Goal: Navigation & Orientation: Understand site structure

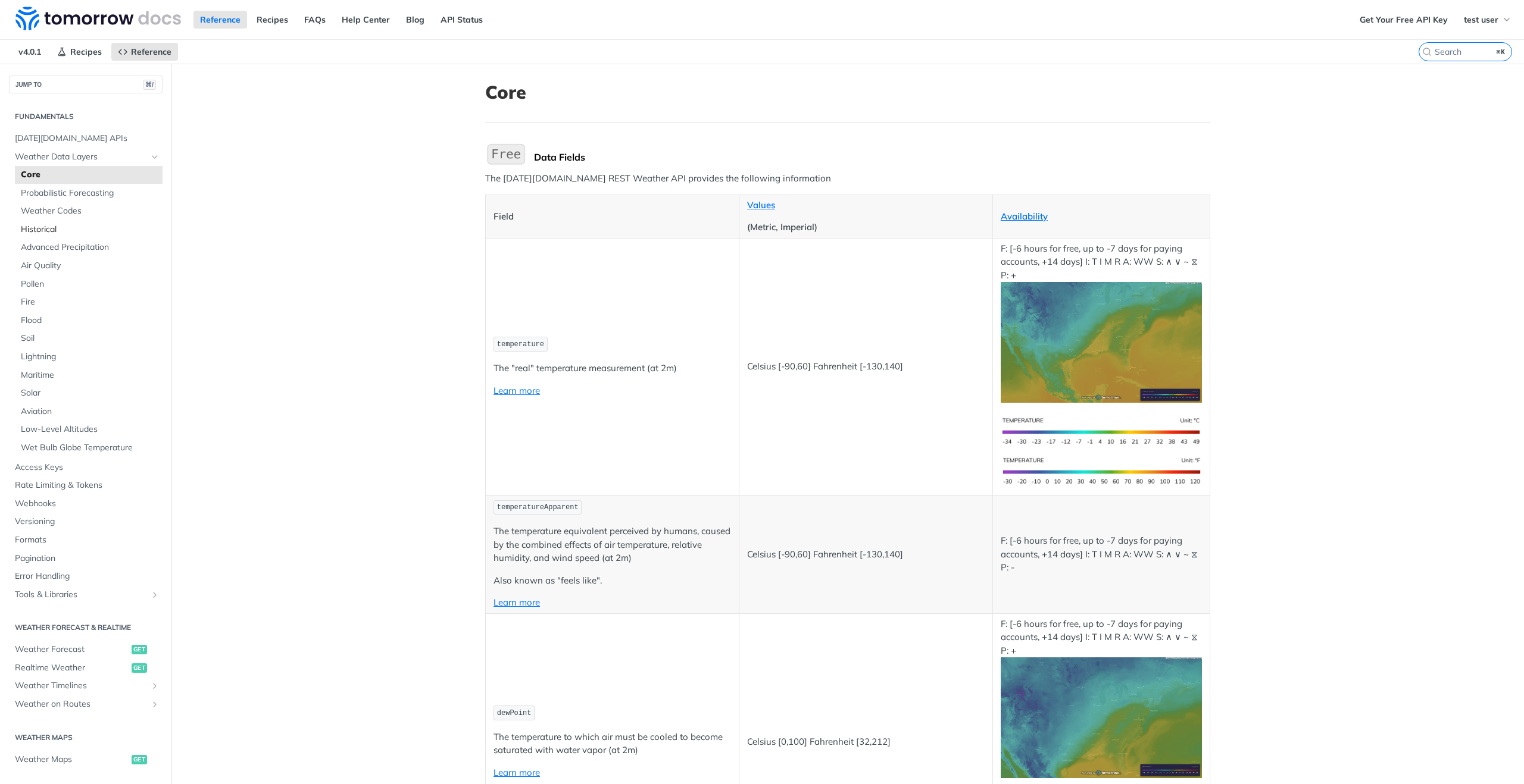
click at [52, 230] on span "Historical" at bounding box center [90, 230] width 139 height 12
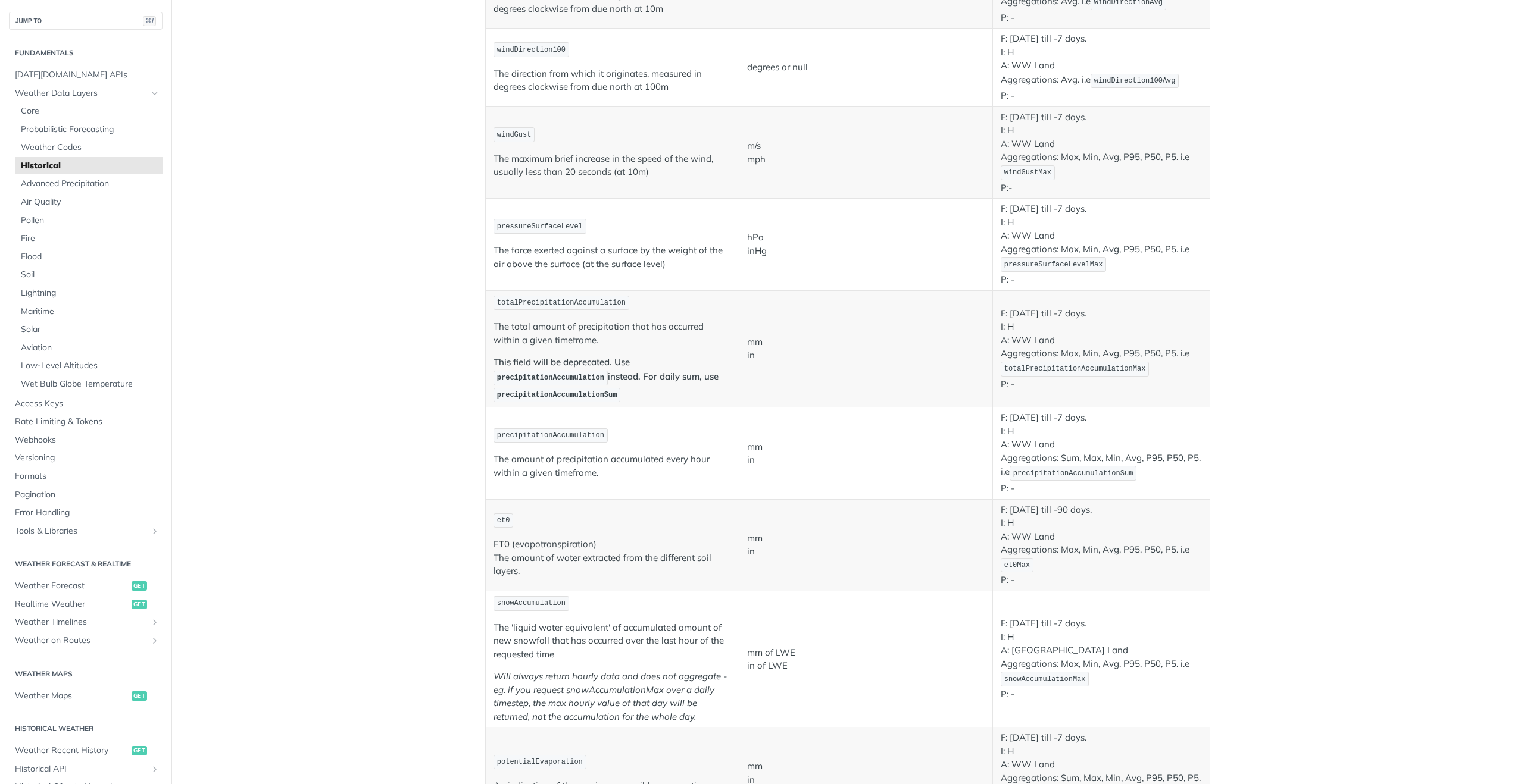
scroll to position [729, 0]
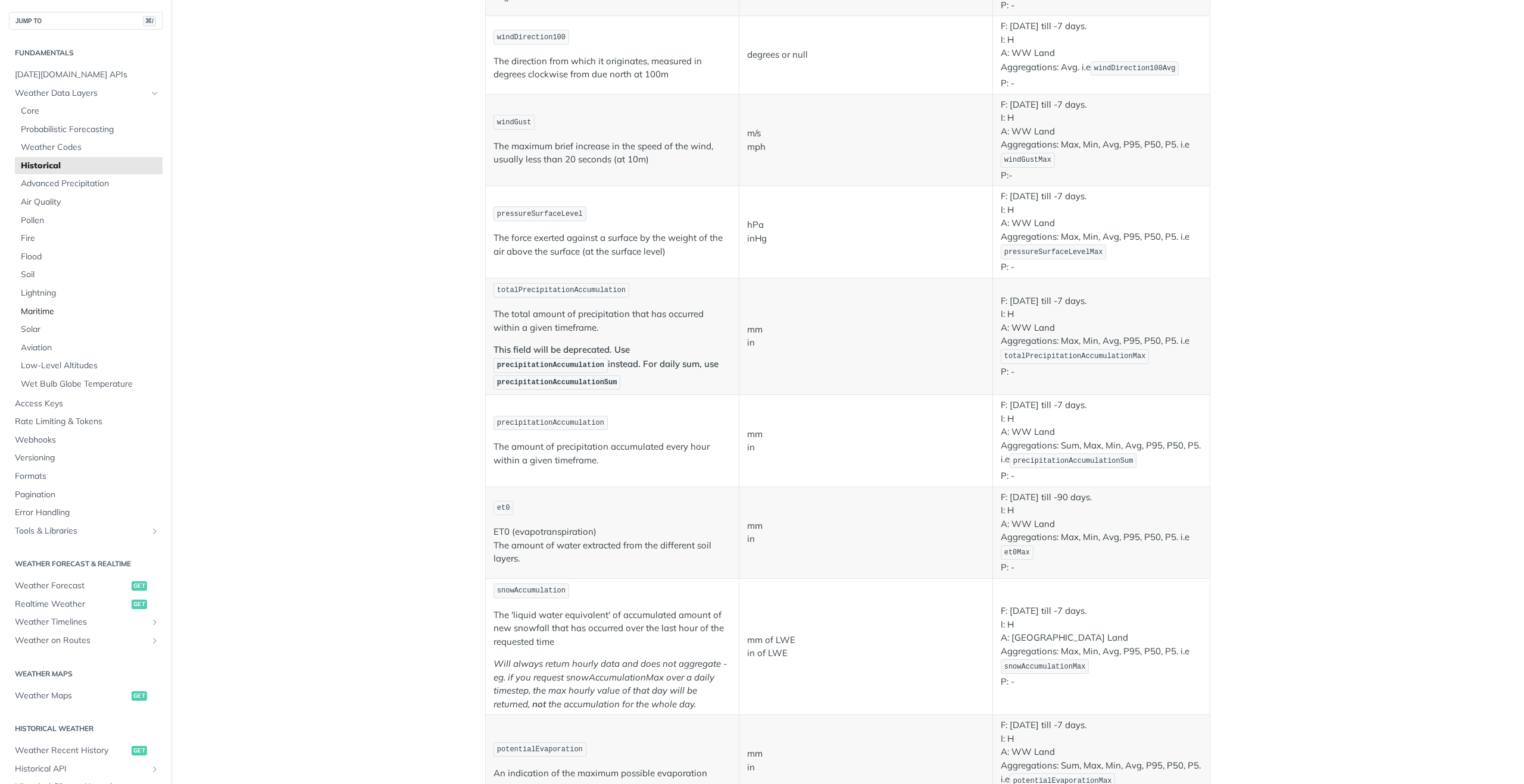
click at [36, 316] on span "Maritime" at bounding box center [90, 311] width 139 height 12
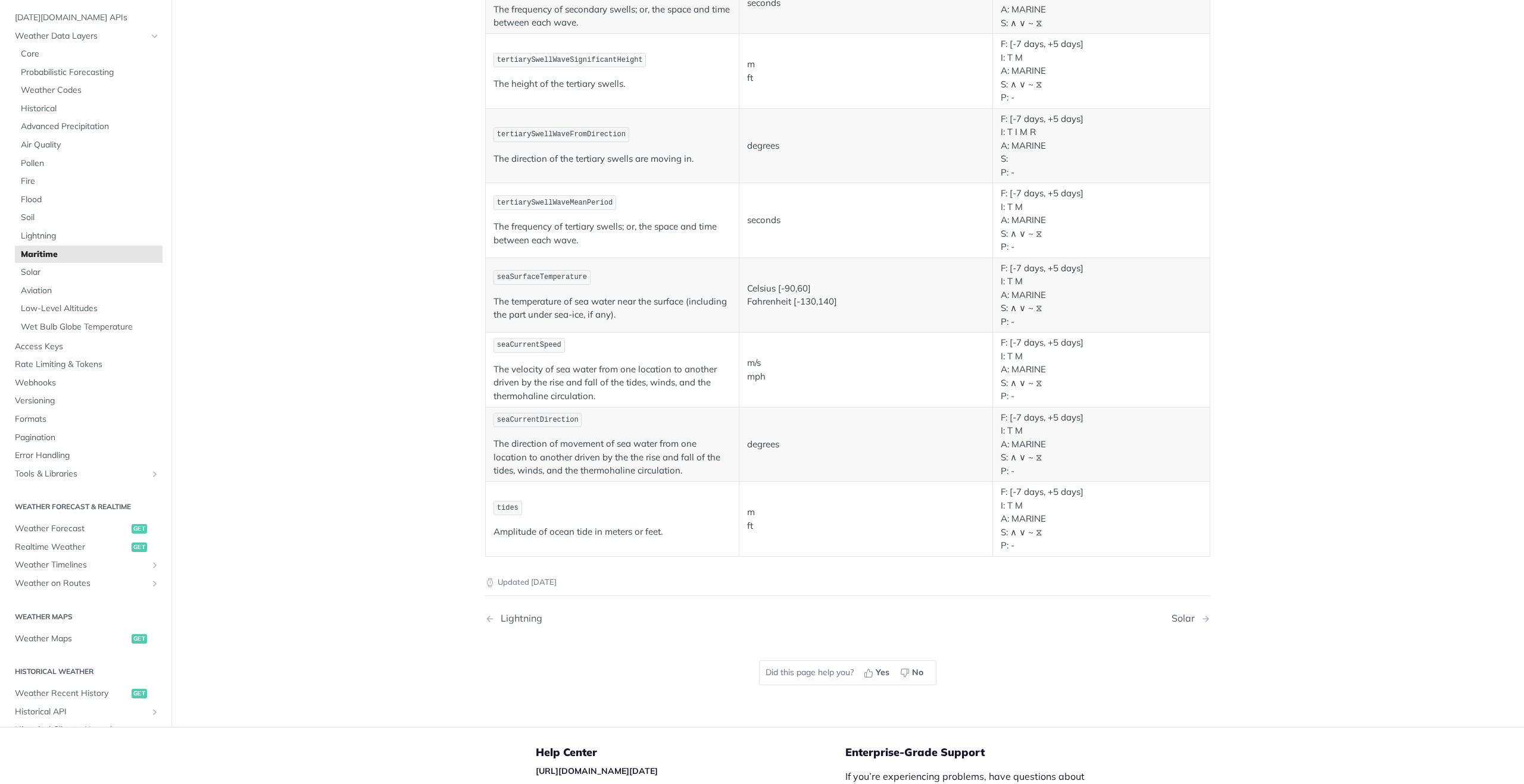
scroll to position [1057, 0]
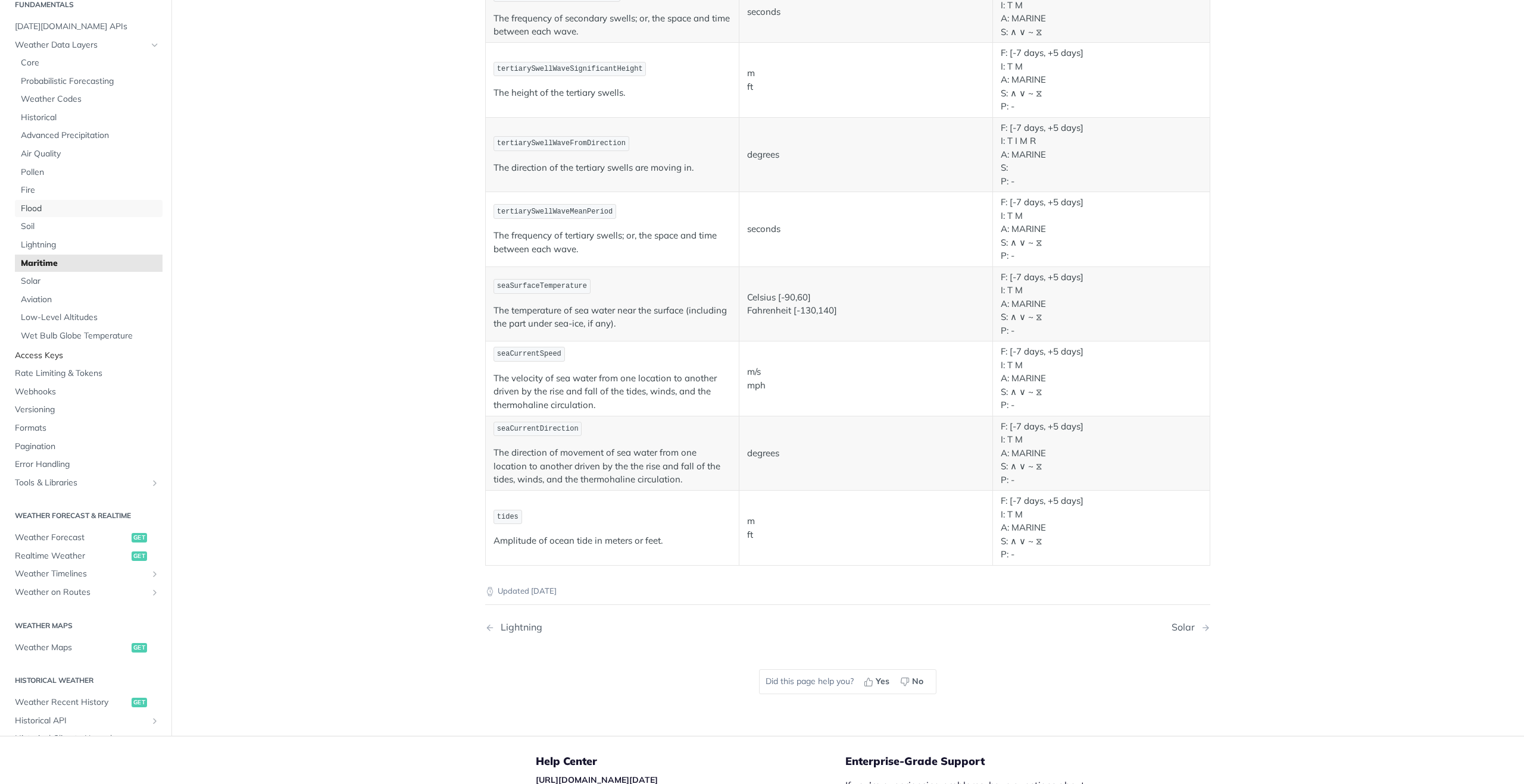
click at [34, 203] on span "Flood" at bounding box center [90, 209] width 139 height 12
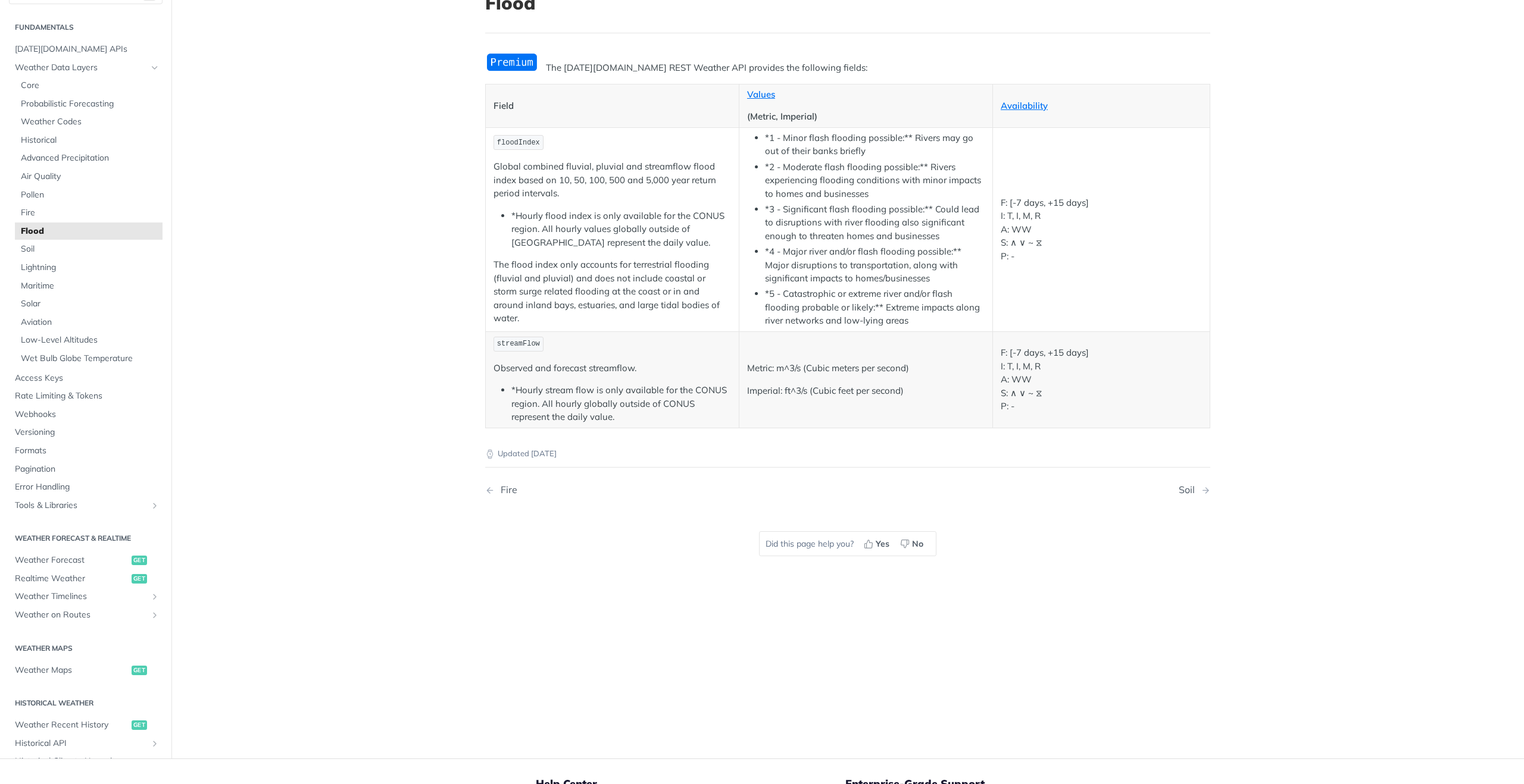
scroll to position [87, 0]
click at [38, 142] on span "Historical" at bounding box center [90, 143] width 139 height 12
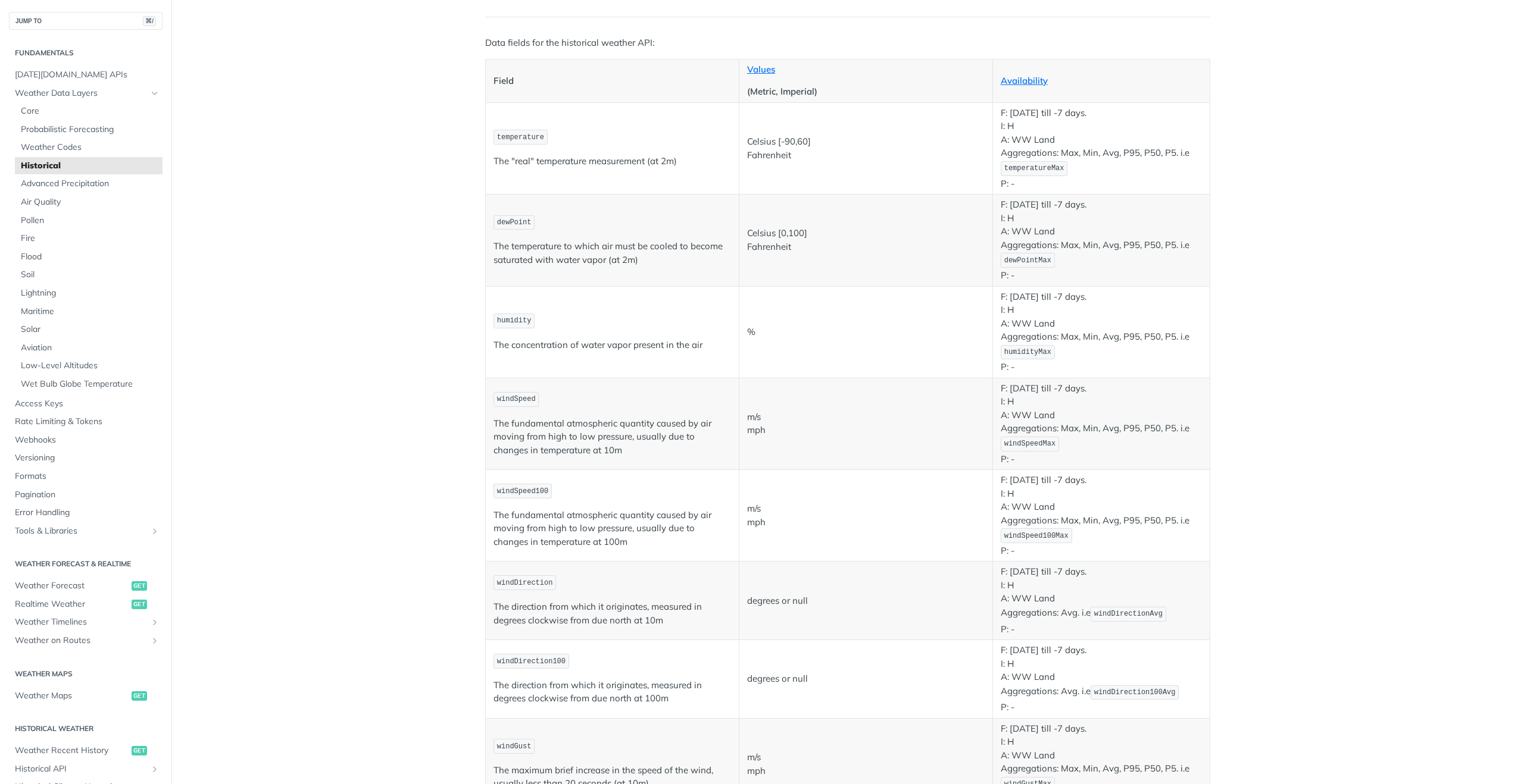
scroll to position [107, 0]
